Goal: Transaction & Acquisition: Purchase product/service

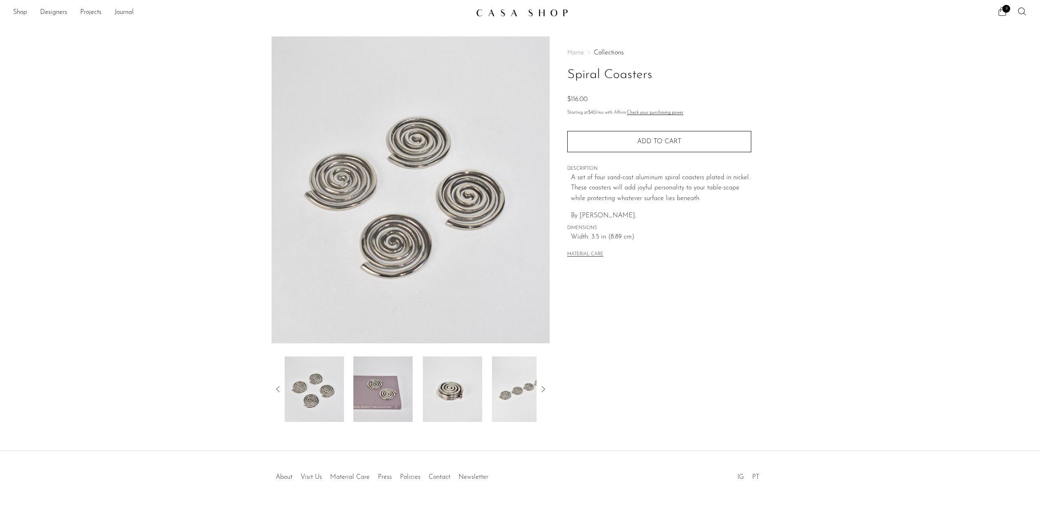
click at [377, 402] on img at bounding box center [382, 388] width 59 height 65
click at [412, 387] on img at bounding box center [382, 386] width 59 height 65
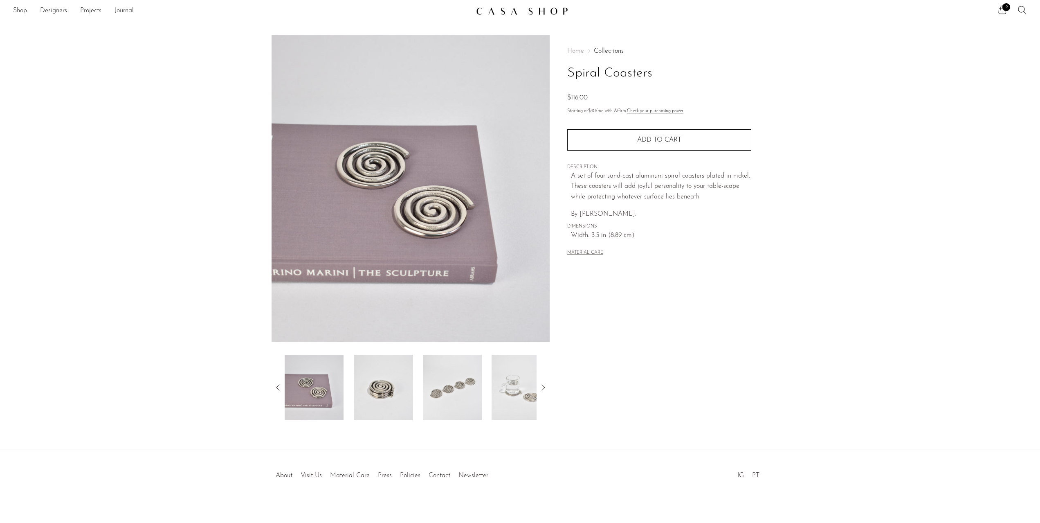
click at [438, 387] on img at bounding box center [452, 386] width 59 height 65
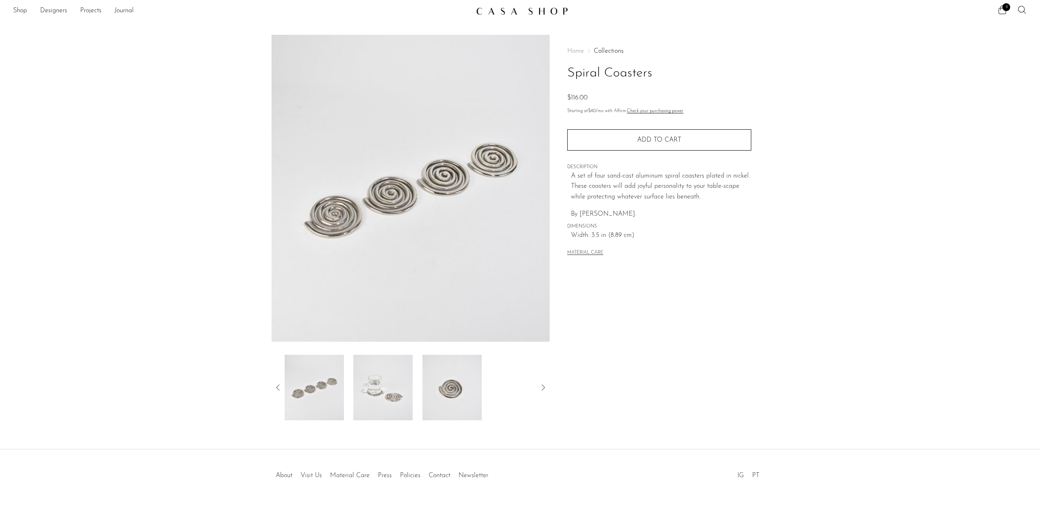
click at [153, 163] on section "Spiral Coasters $116.00" at bounding box center [520, 227] width 1040 height 385
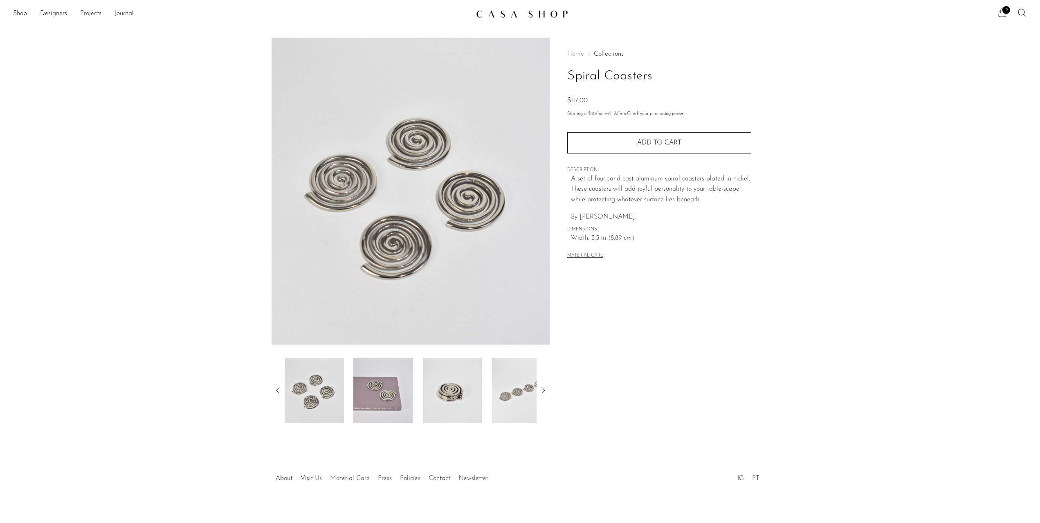
click at [1004, 11] on span "9" at bounding box center [1006, 10] width 8 height 8
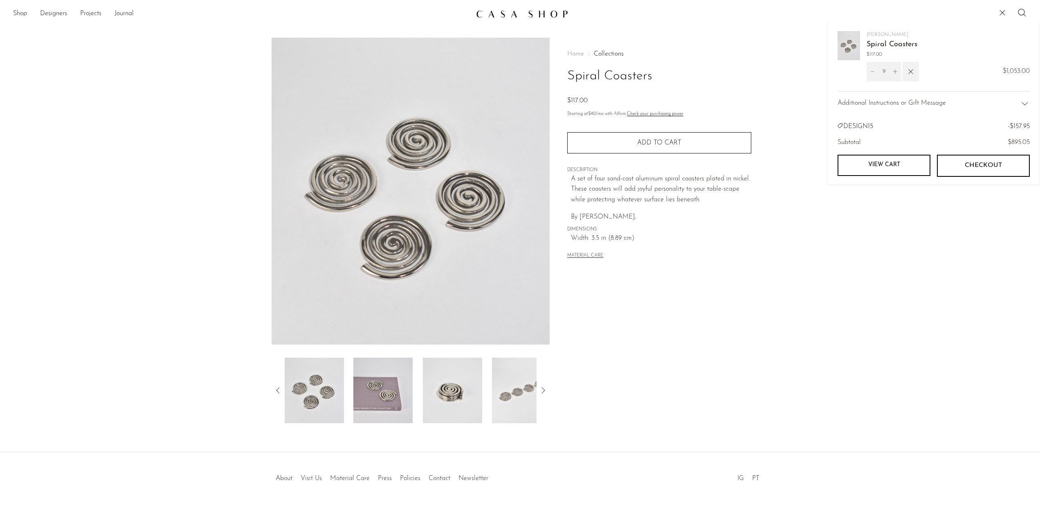
click at [890, 162] on link "View cart" at bounding box center [883, 165] width 93 height 21
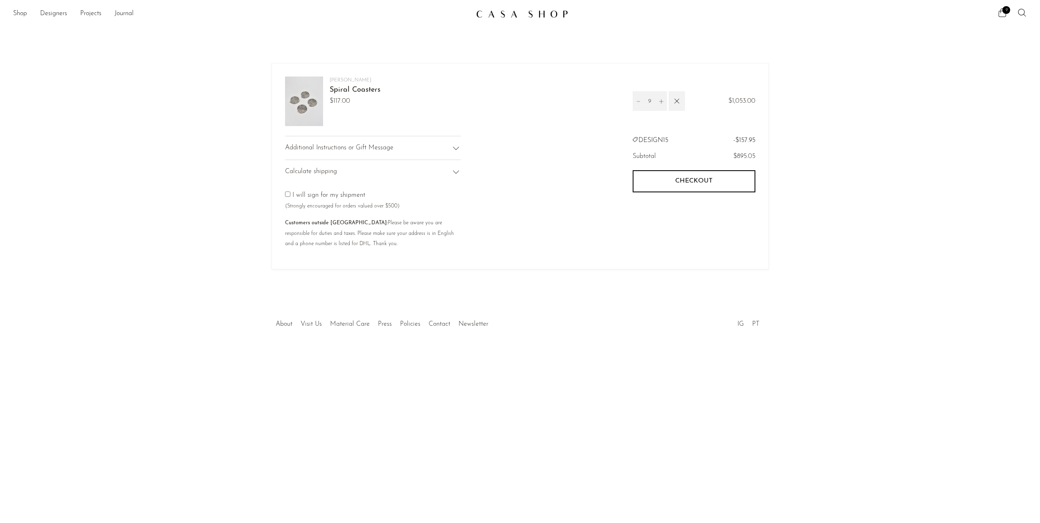
click at [342, 87] on link "Spiral Coasters" at bounding box center [355, 89] width 51 height 7
